Goal: Transaction & Acquisition: Purchase product/service

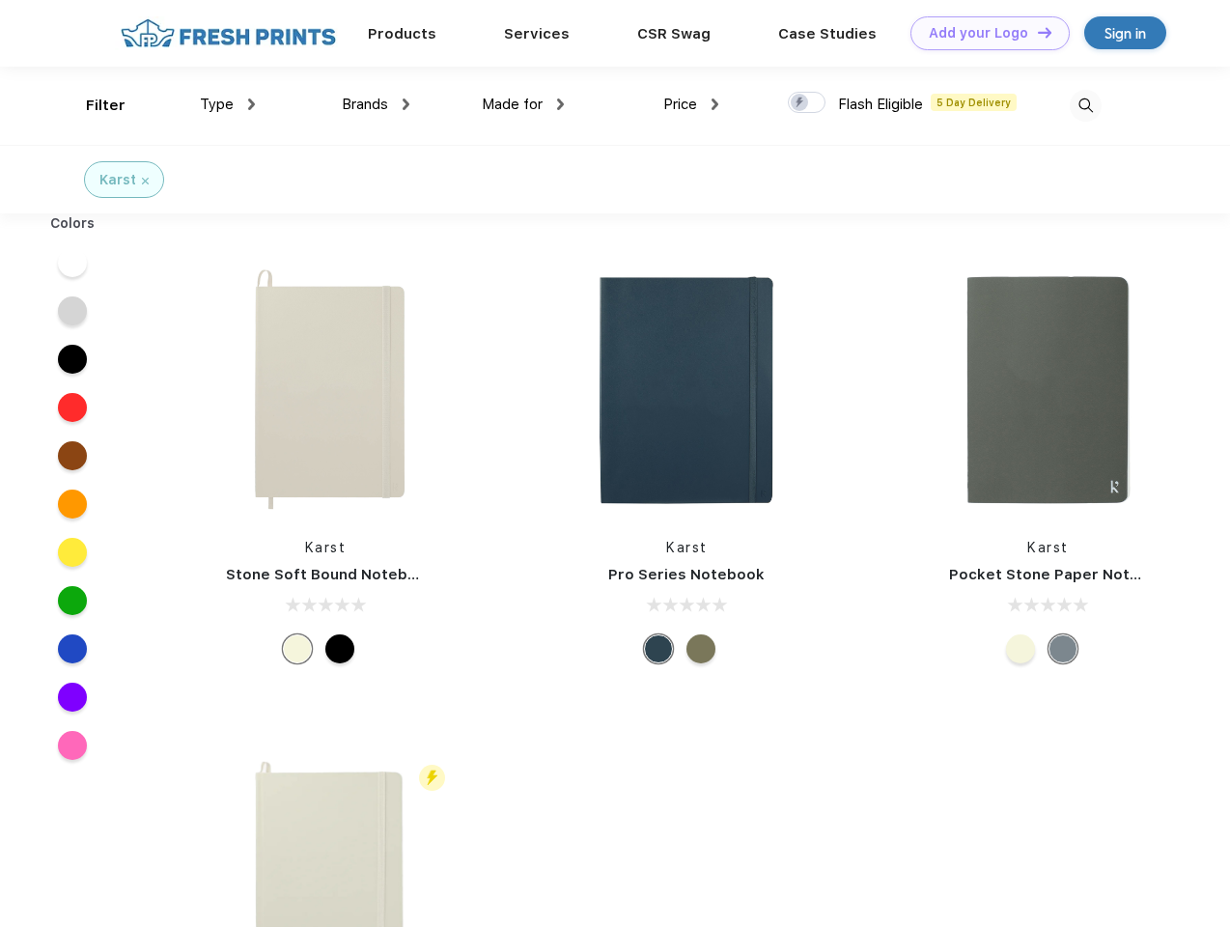
click at [983, 33] on link "Add your Logo Design Tool" at bounding box center [989, 33] width 159 height 34
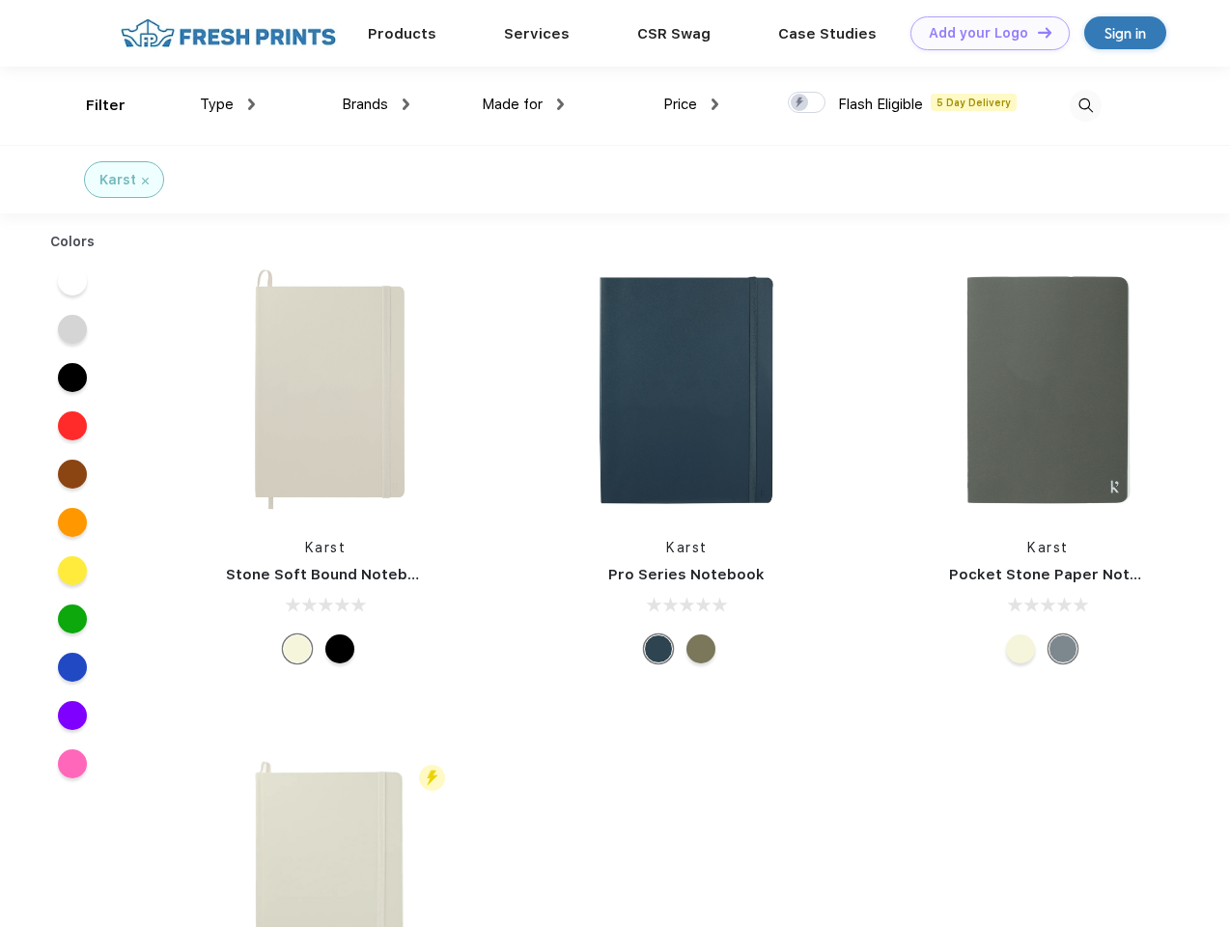
click at [0, 0] on div "Design Tool" at bounding box center [0, 0] width 0 height 0
click at [1036, 32] on link "Add your Logo Design Tool" at bounding box center [989, 33] width 159 height 34
click at [93, 105] on div "Filter" at bounding box center [106, 106] width 40 height 22
click at [228, 104] on span "Type" at bounding box center [217, 104] width 34 height 17
click at [376, 104] on span "Brands" at bounding box center [365, 104] width 46 height 17
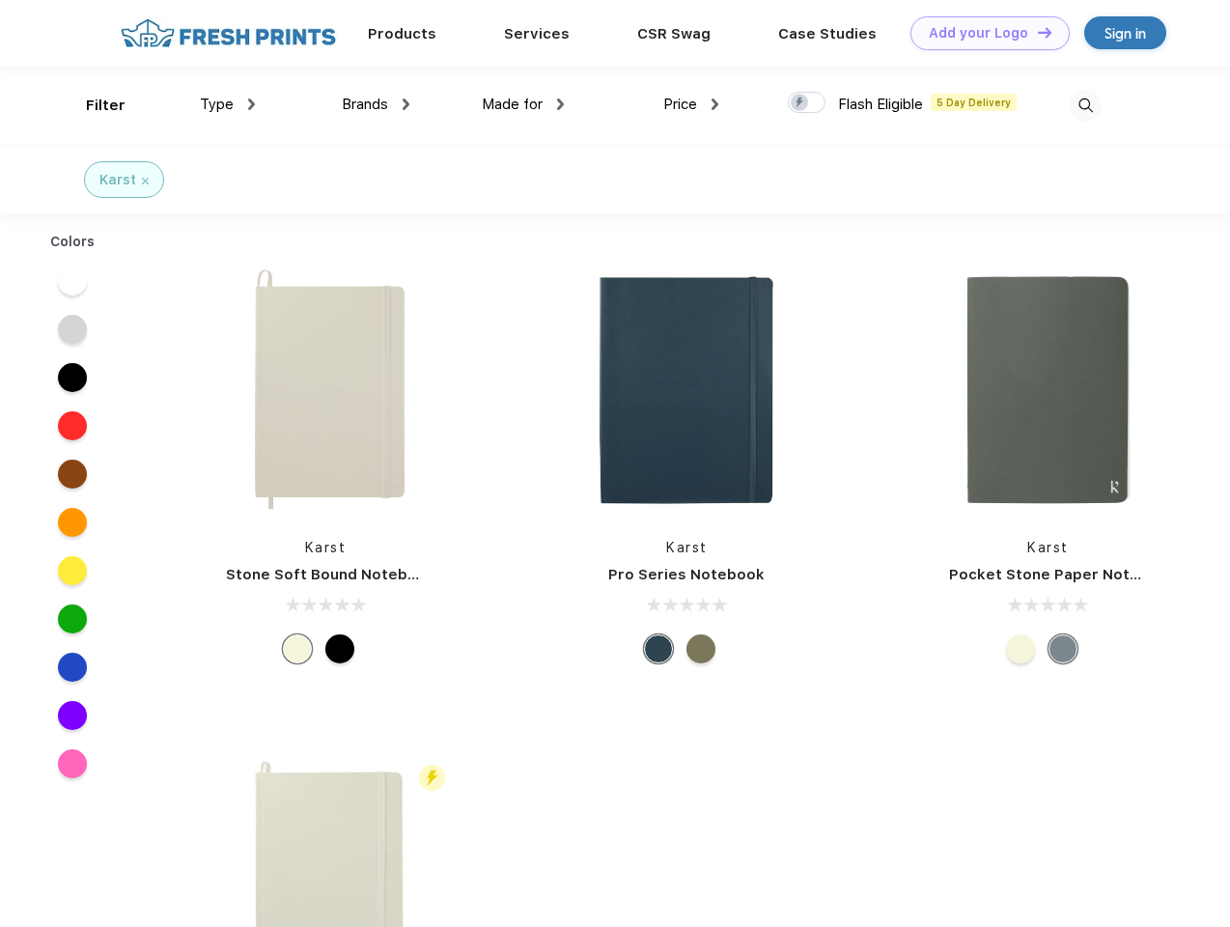
click at [523, 104] on span "Made for" at bounding box center [512, 104] width 61 height 17
click at [691, 104] on span "Price" at bounding box center [680, 104] width 34 height 17
click at [807, 103] on div at bounding box center [807, 102] width 38 height 21
click at [800, 103] on input "checkbox" at bounding box center [794, 97] width 13 height 13
click at [1085, 105] on img at bounding box center [1086, 106] width 32 height 32
